Goal: Task Accomplishment & Management: Manage account settings

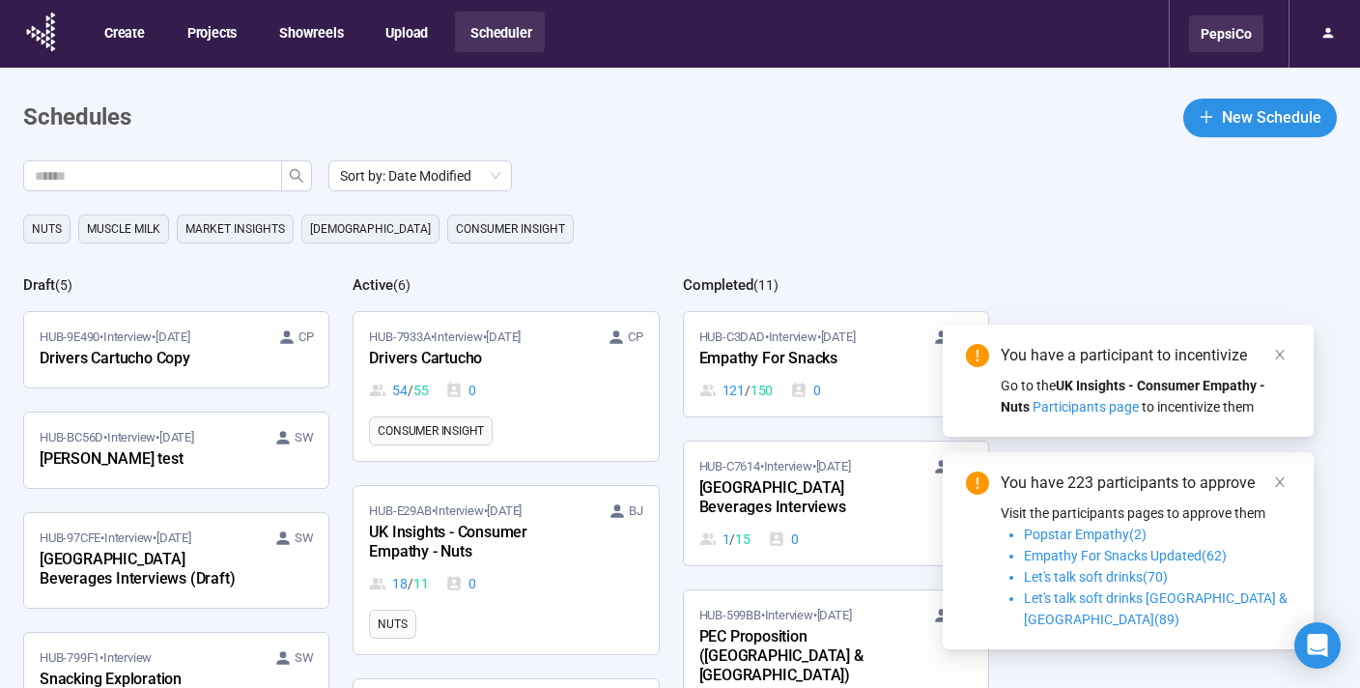
click at [1229, 44] on div "PepsiCo" at bounding box center [1226, 33] width 74 height 37
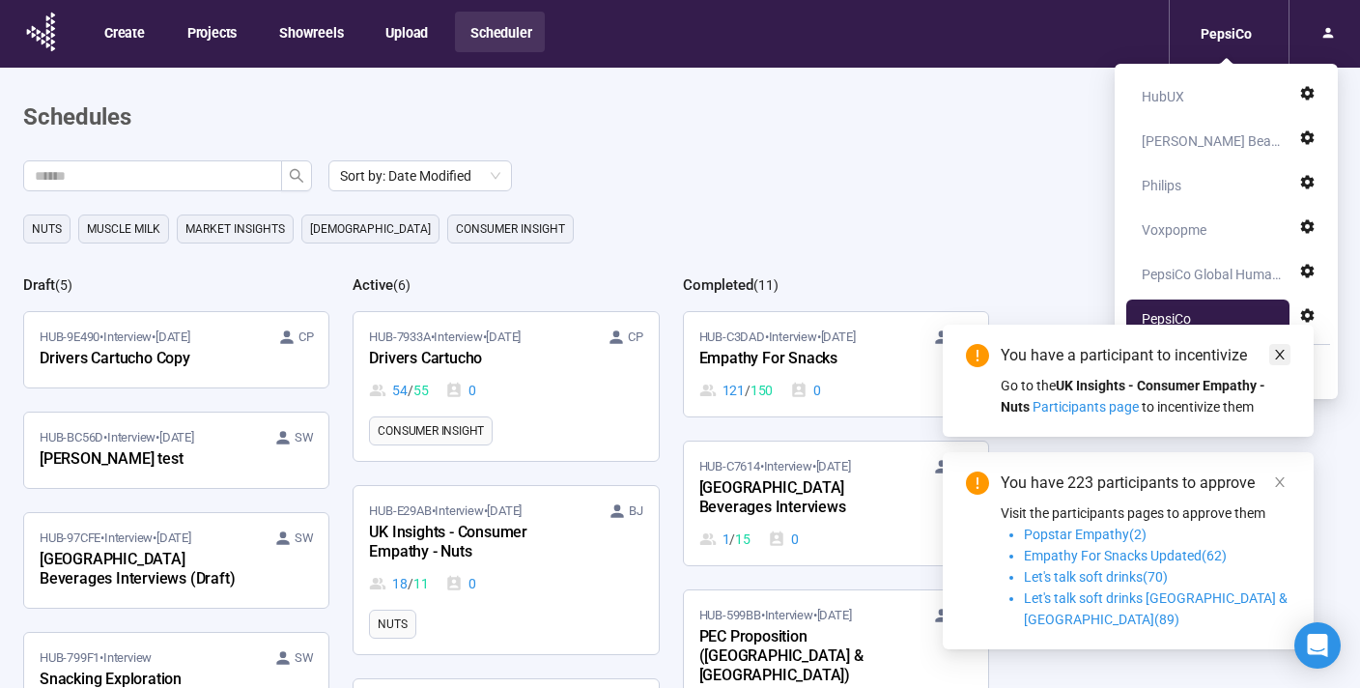
click at [1278, 361] on icon "close" at bounding box center [1280, 355] width 14 height 14
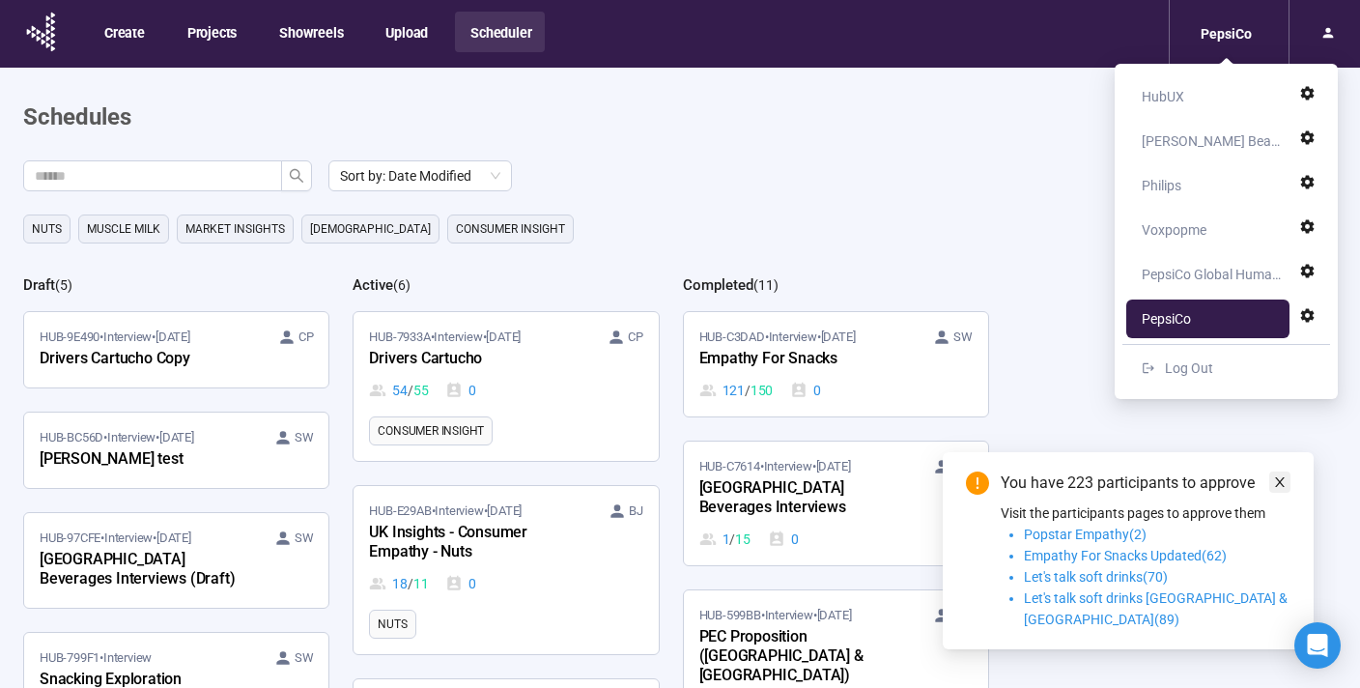
click at [1278, 489] on icon "close" at bounding box center [1280, 482] width 14 height 14
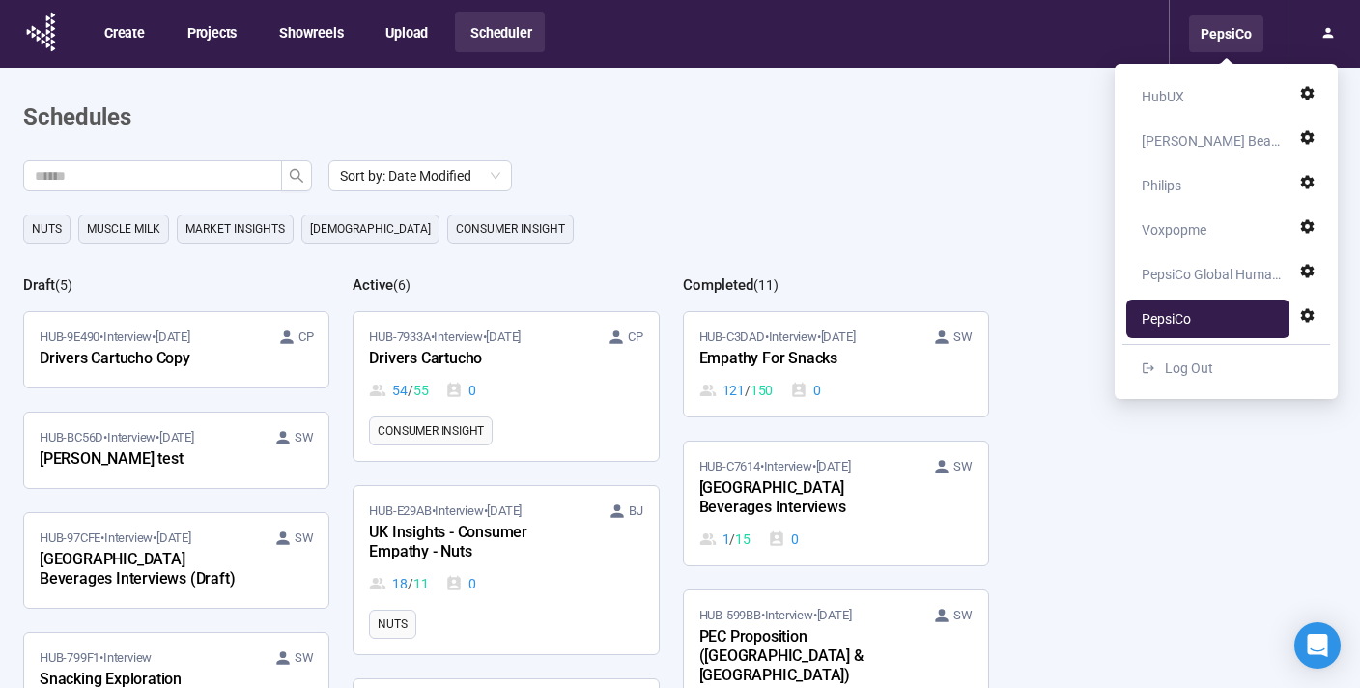
click at [1244, 30] on div "PepsiCo" at bounding box center [1226, 33] width 74 height 37
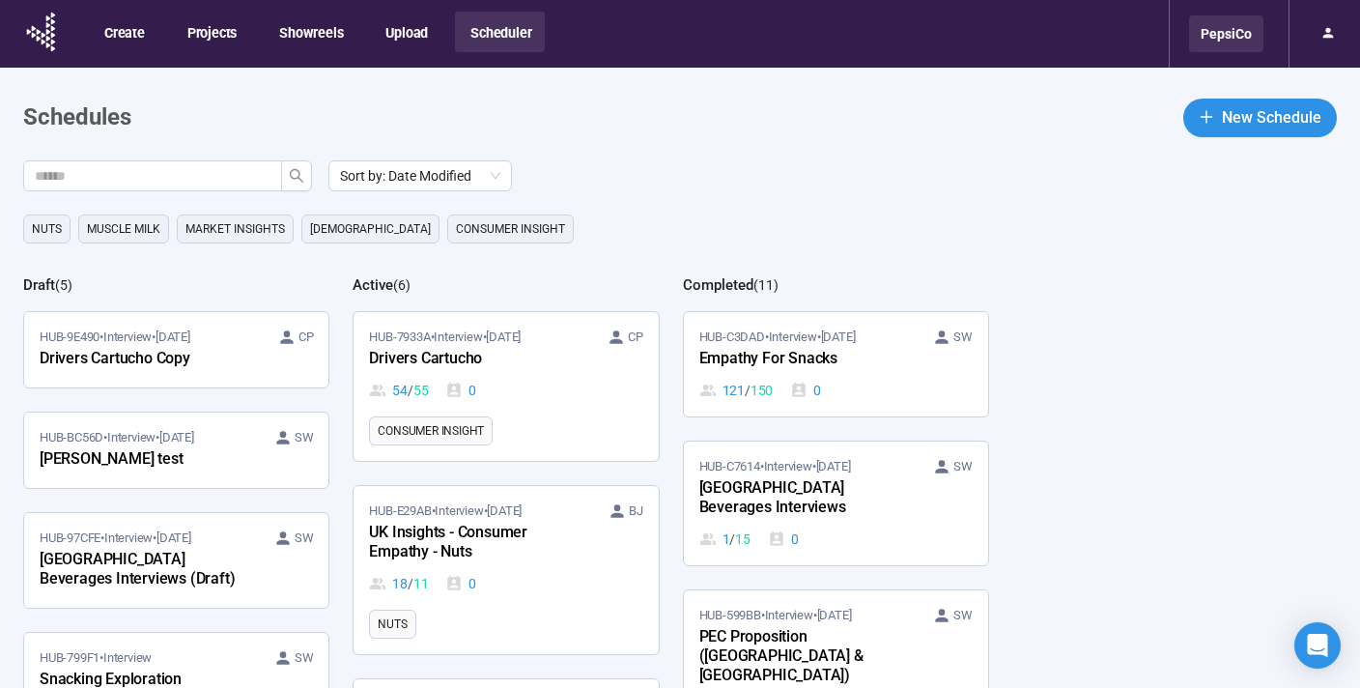
click at [1244, 30] on div "PepsiCo" at bounding box center [1226, 33] width 74 height 37
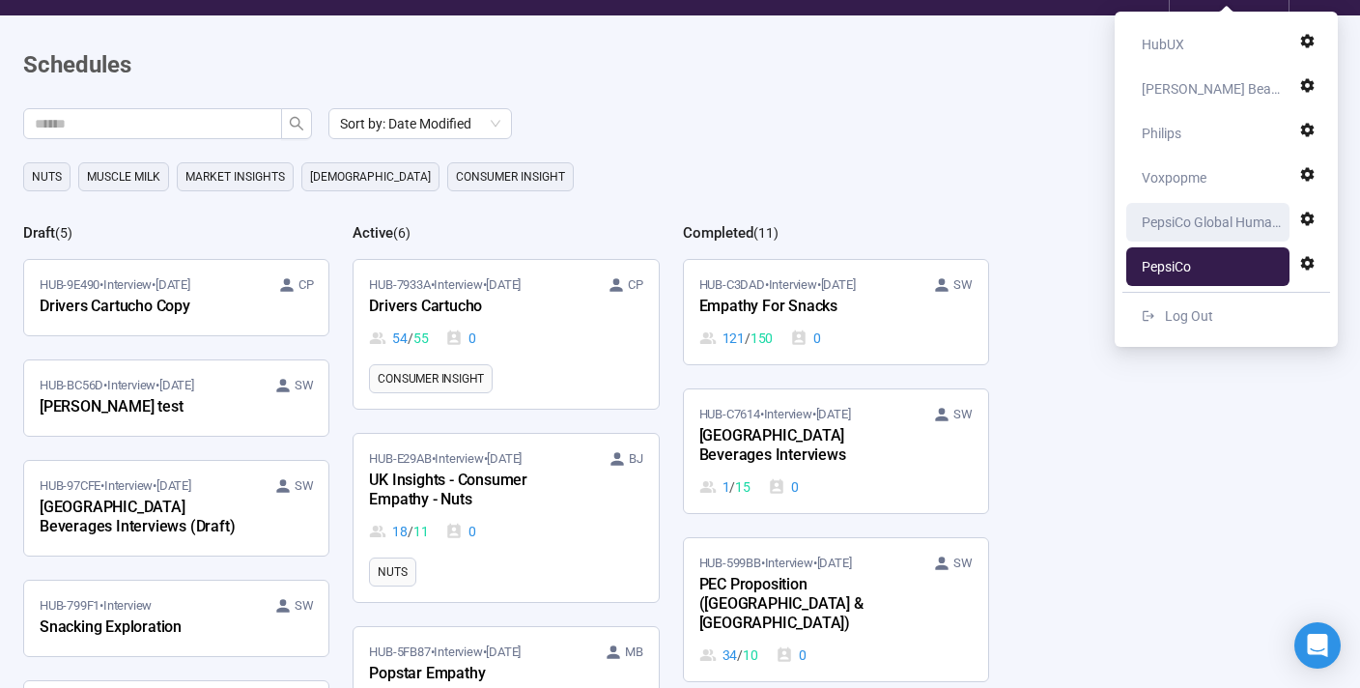
scroll to position [37, 0]
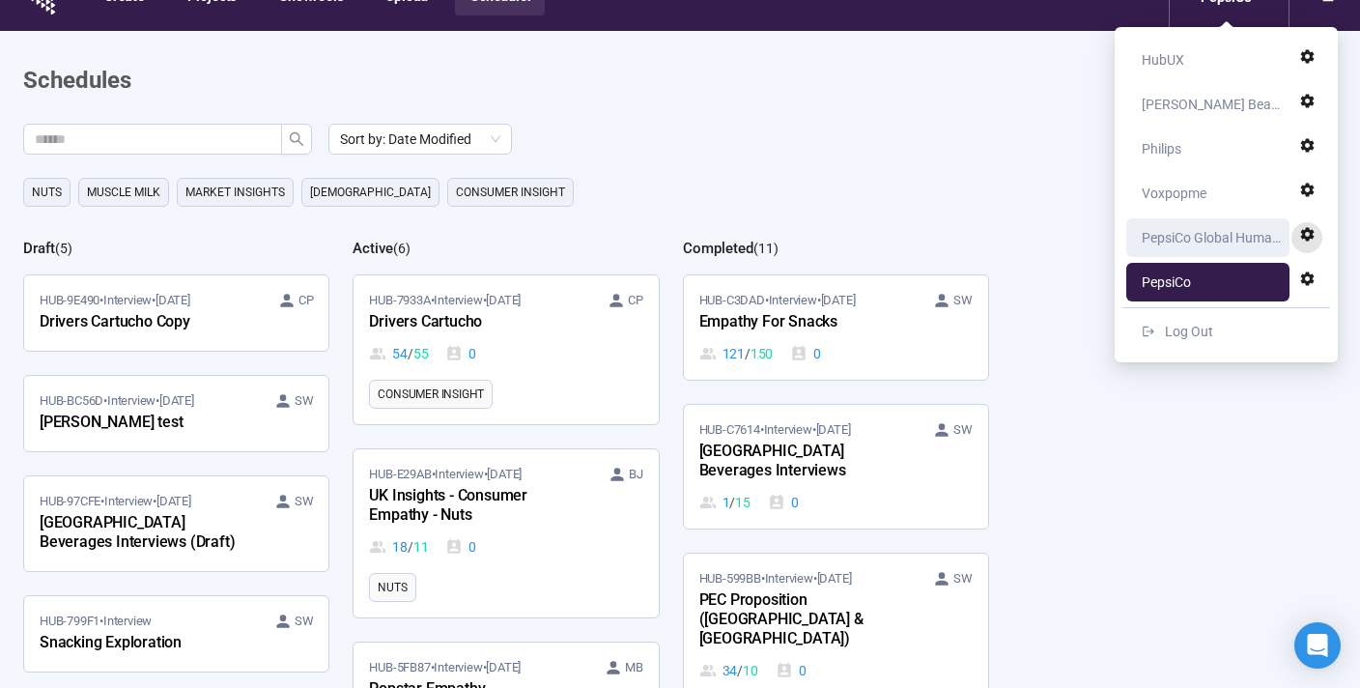
click at [1303, 228] on icon at bounding box center [1307, 234] width 16 height 16
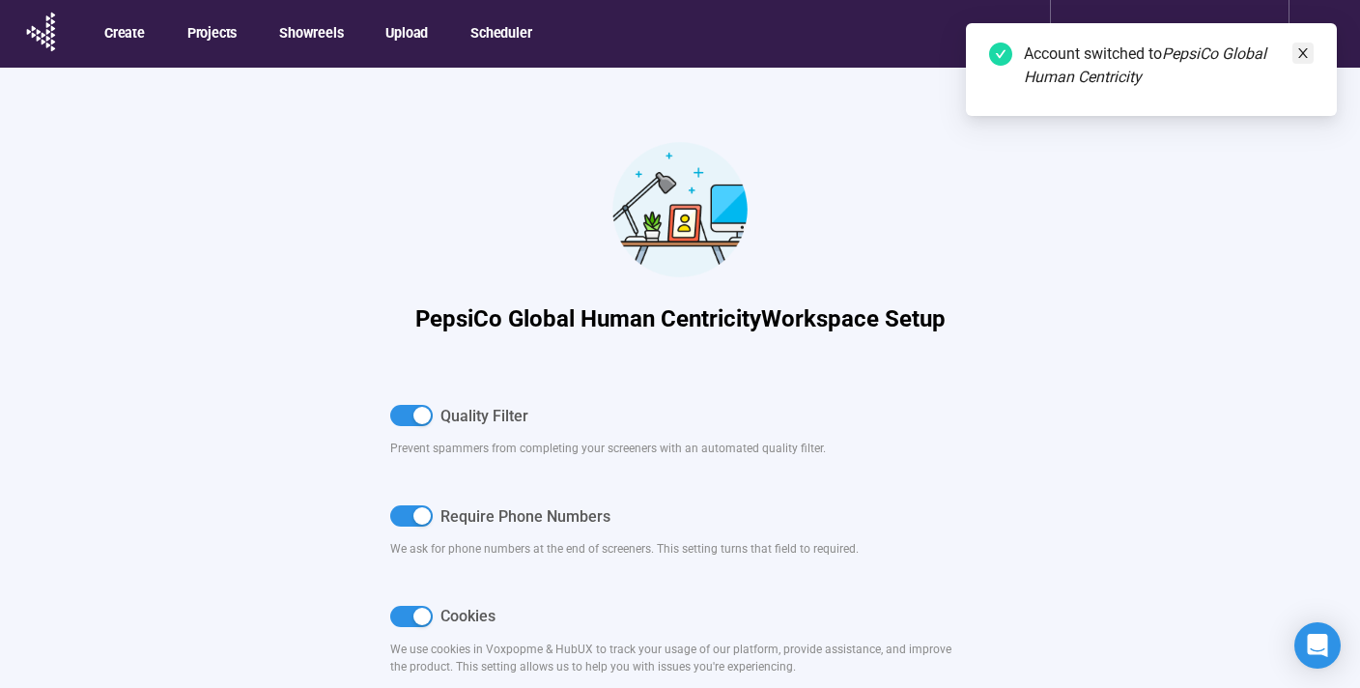
click at [1306, 51] on icon "close" at bounding box center [1303, 53] width 14 height 14
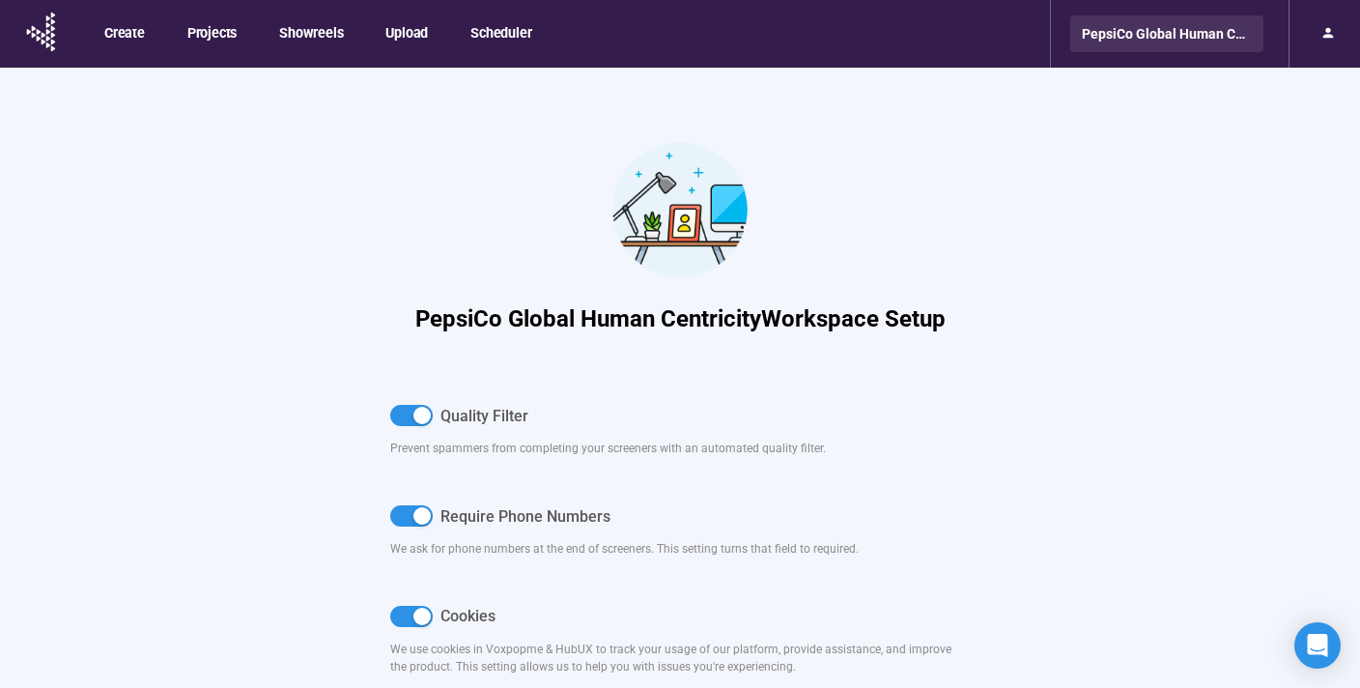
click at [1249, 31] on div "PepsiCo Global Human Centricity" at bounding box center [1166, 33] width 193 height 37
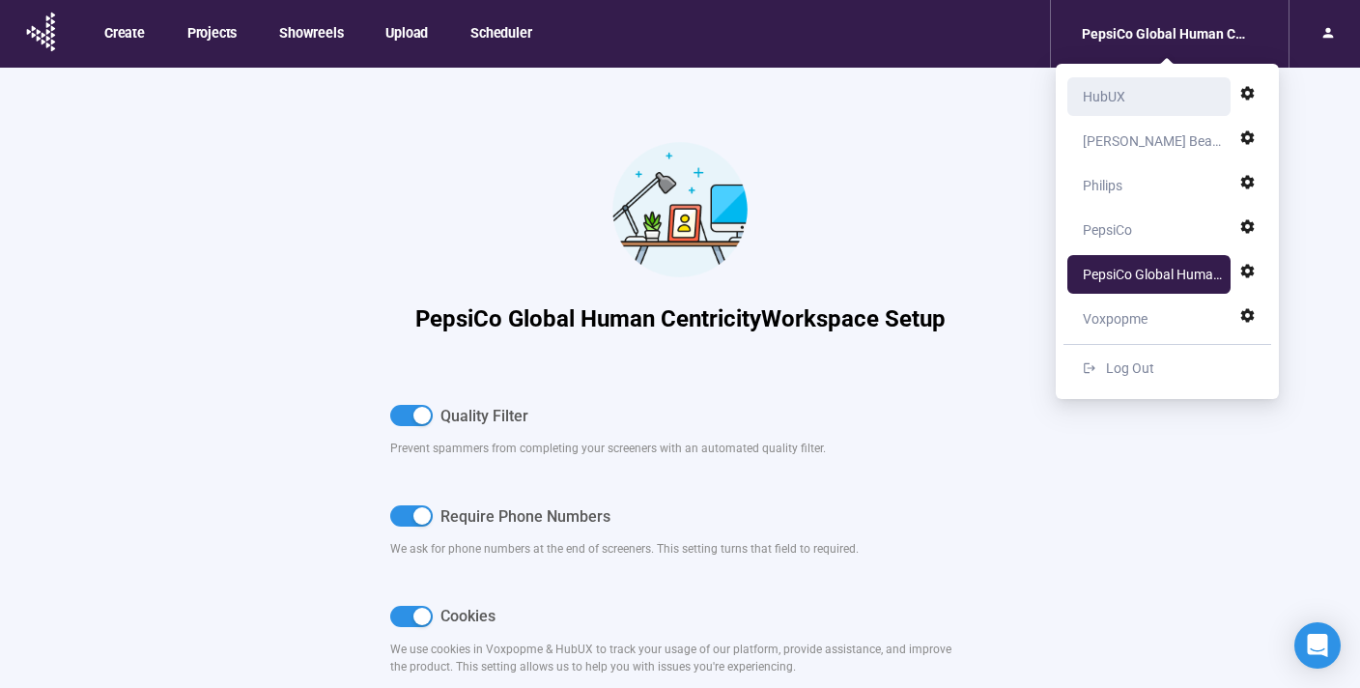
click at [1153, 94] on div "HubUX" at bounding box center [1153, 96] width 143 height 39
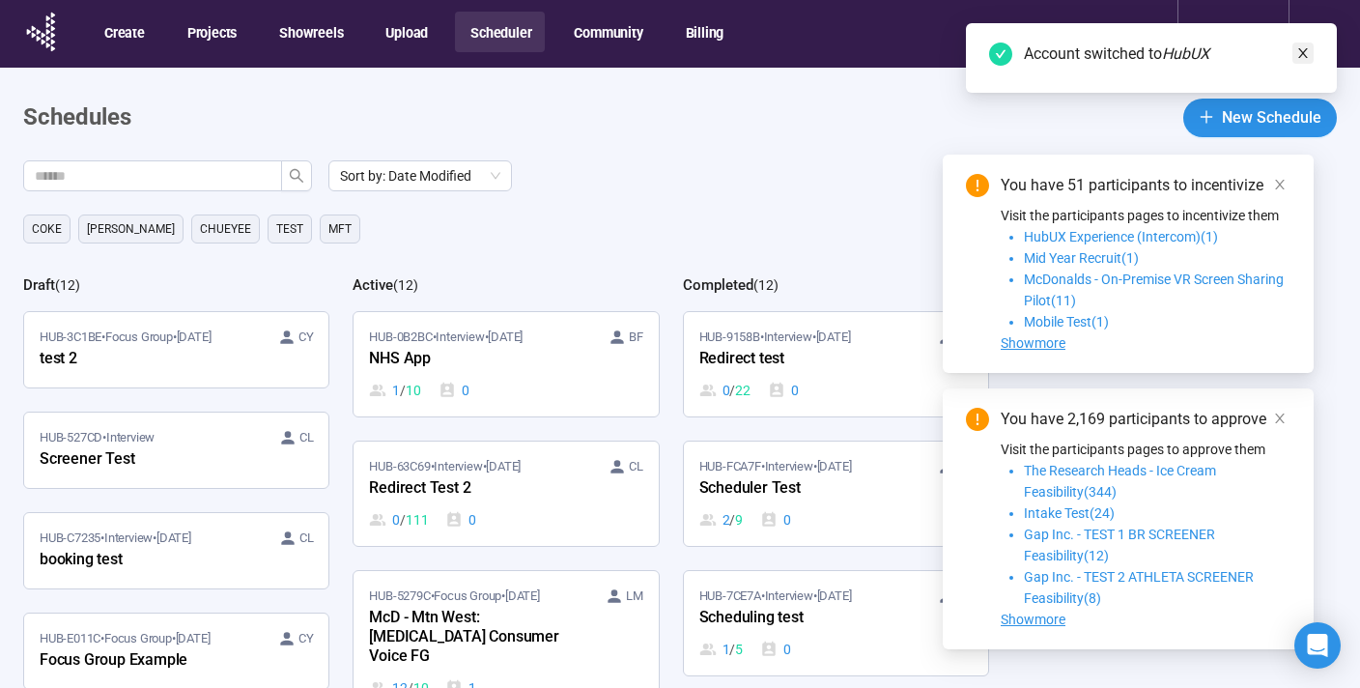
click at [1306, 51] on icon "close" at bounding box center [1303, 53] width 14 height 14
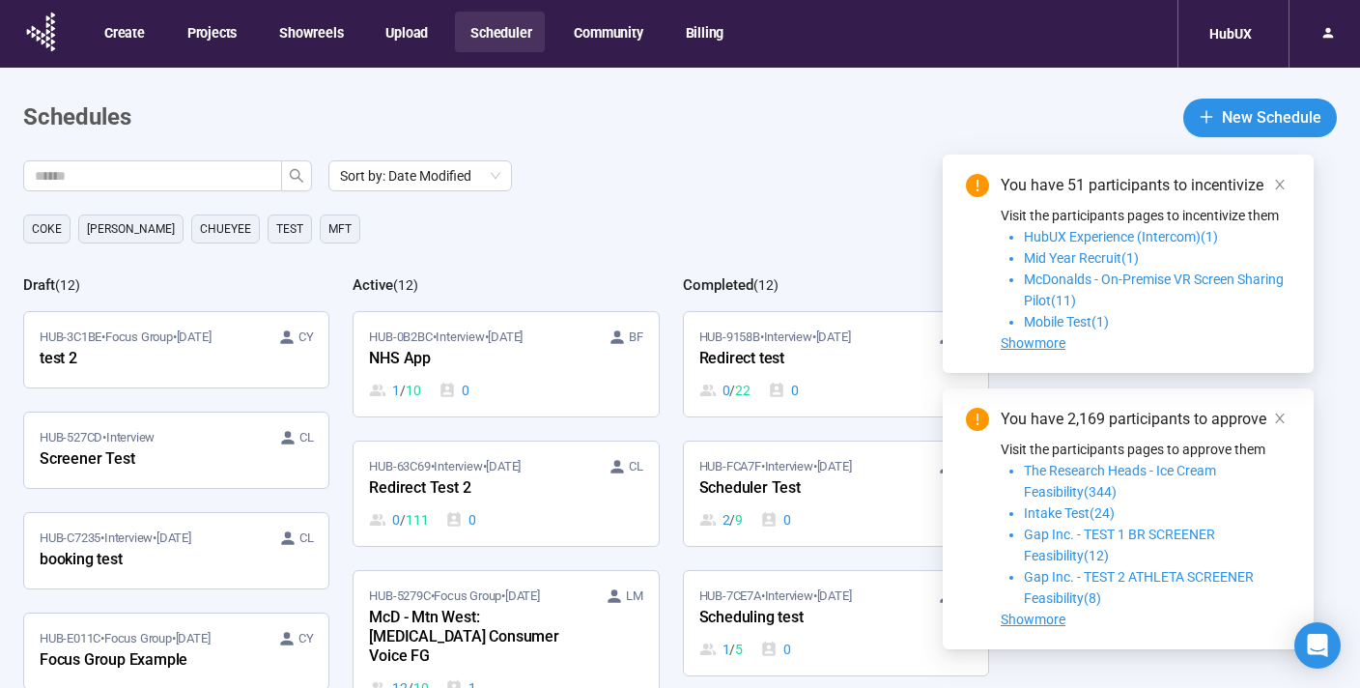
click at [1077, 118] on header "Schedules New Schedule" at bounding box center [679, 117] width 1313 height 39
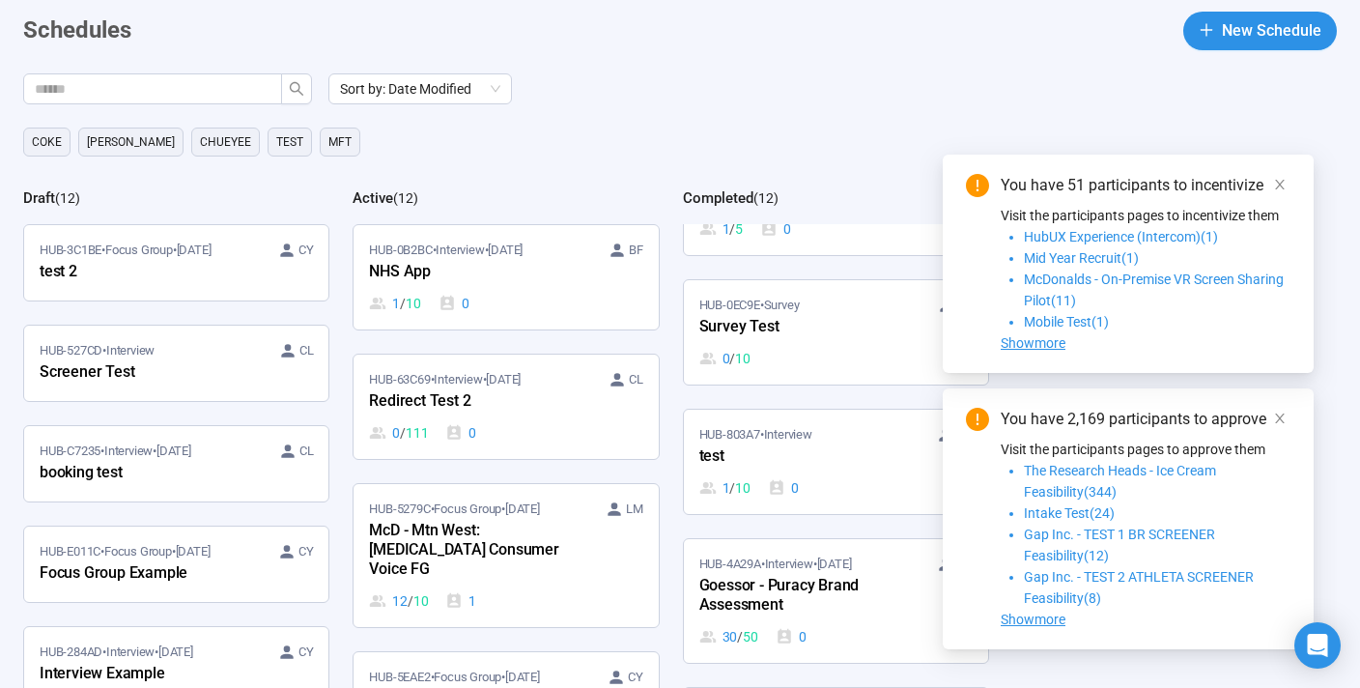
scroll to position [495, 0]
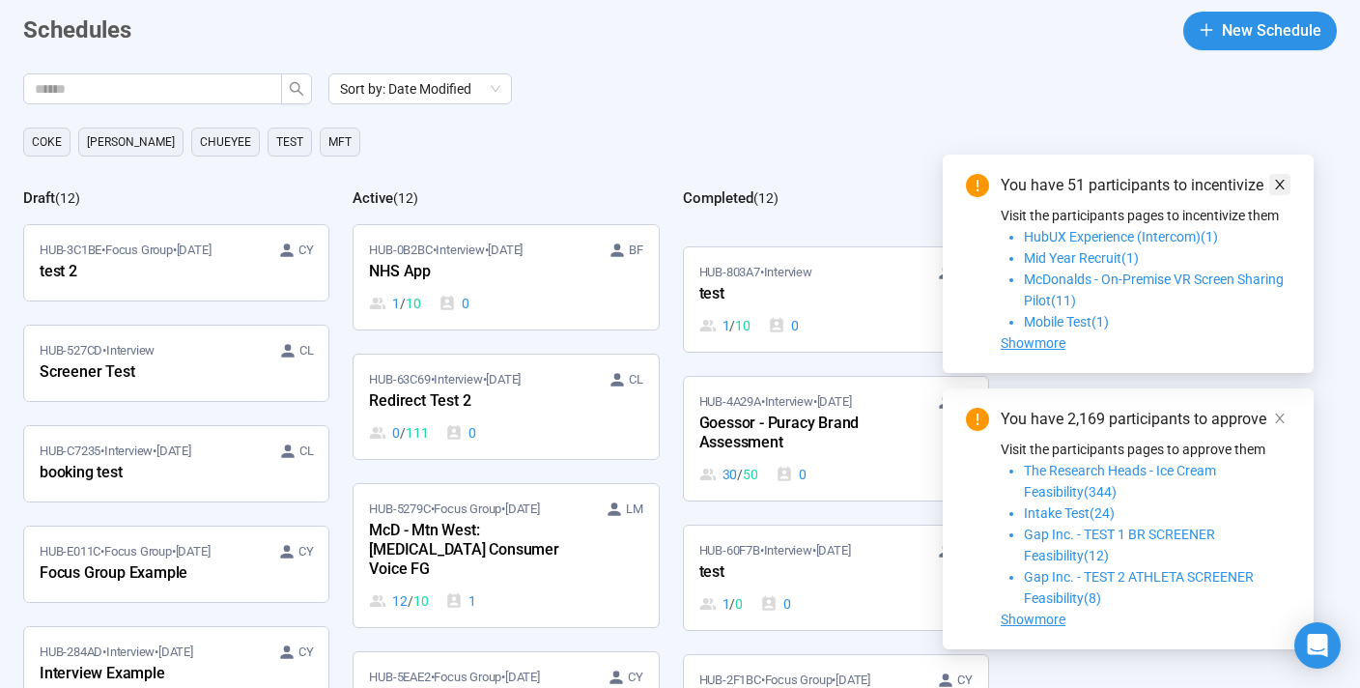
click at [1285, 183] on icon "close" at bounding box center [1280, 185] width 14 height 14
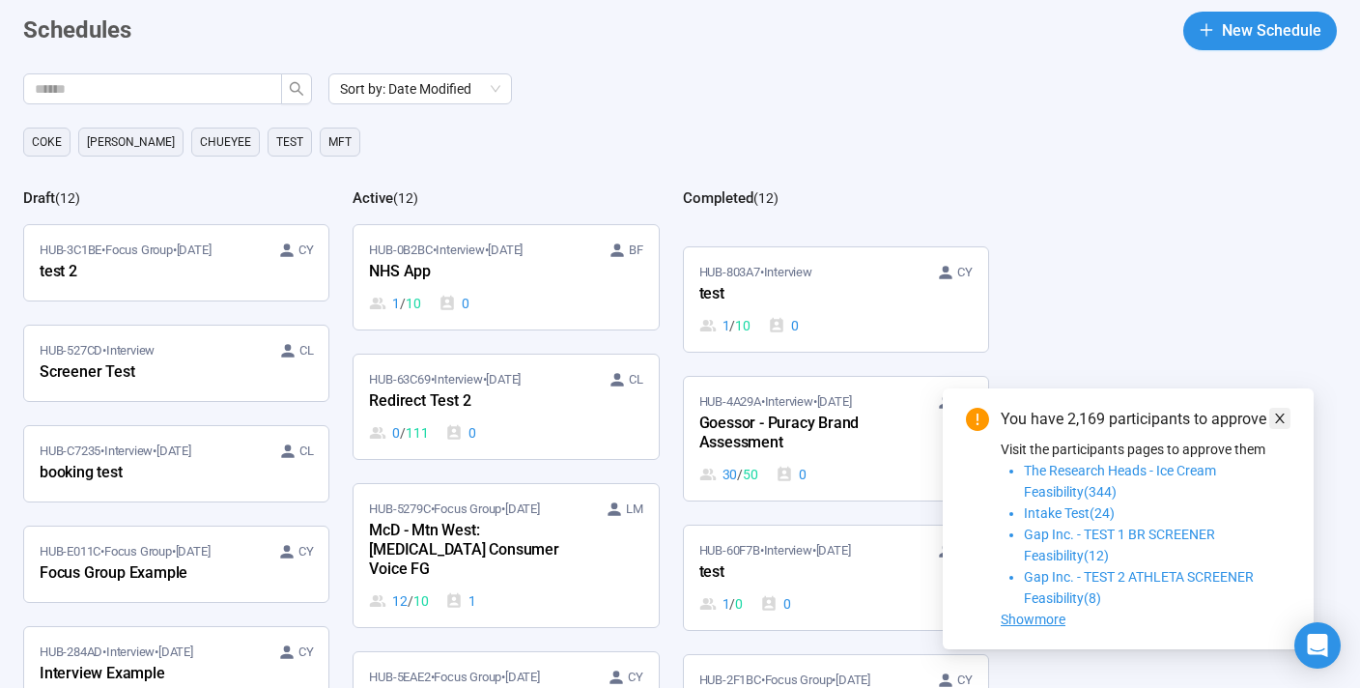
click at [1283, 411] on icon "close" at bounding box center [1280, 418] width 14 height 14
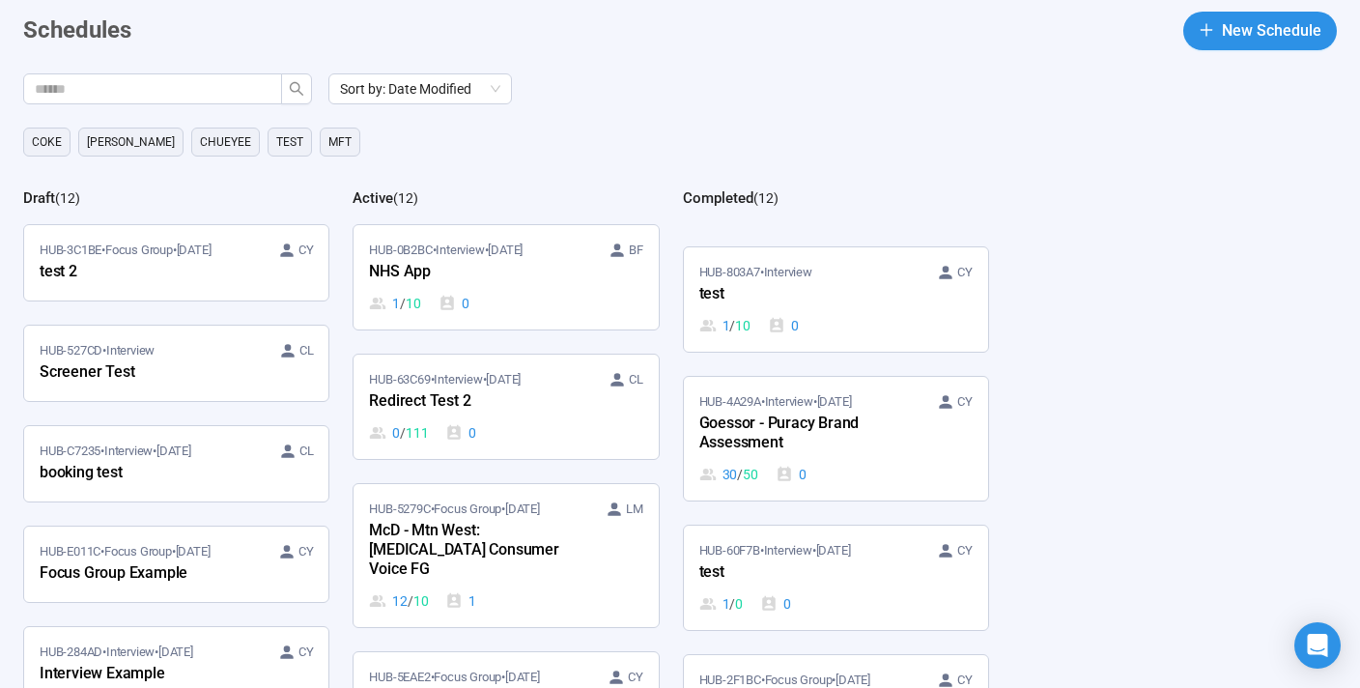
scroll to position [0, 0]
